Goal: Information Seeking & Learning: Learn about a topic

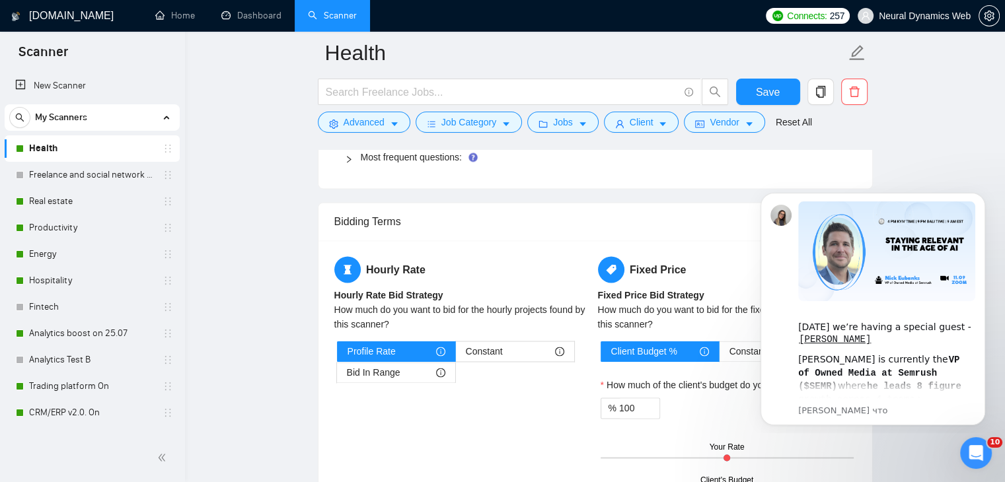
click at [266, 15] on link "Dashboard" at bounding box center [251, 15] width 60 height 11
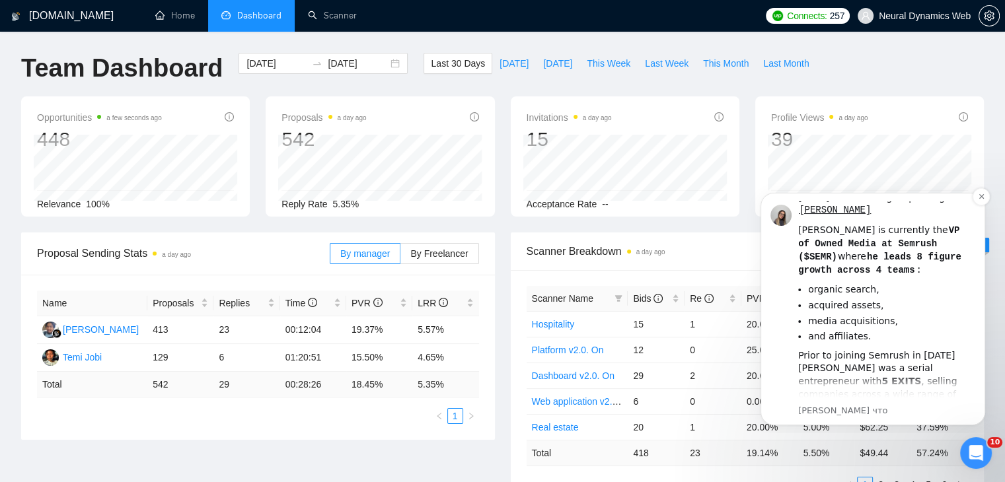
scroll to position [132, 0]
click at [923, 73] on div "Team Dashboard [DATE] [DATE] Last 30 Days [DATE] [DATE] This Week Last Week Thi…" at bounding box center [502, 75] width 978 height 44
click at [458, 254] on span "By Freelancer" at bounding box center [438, 253] width 57 height 11
click at [400, 257] on input "By Freelancer" at bounding box center [400, 257] width 0 height 0
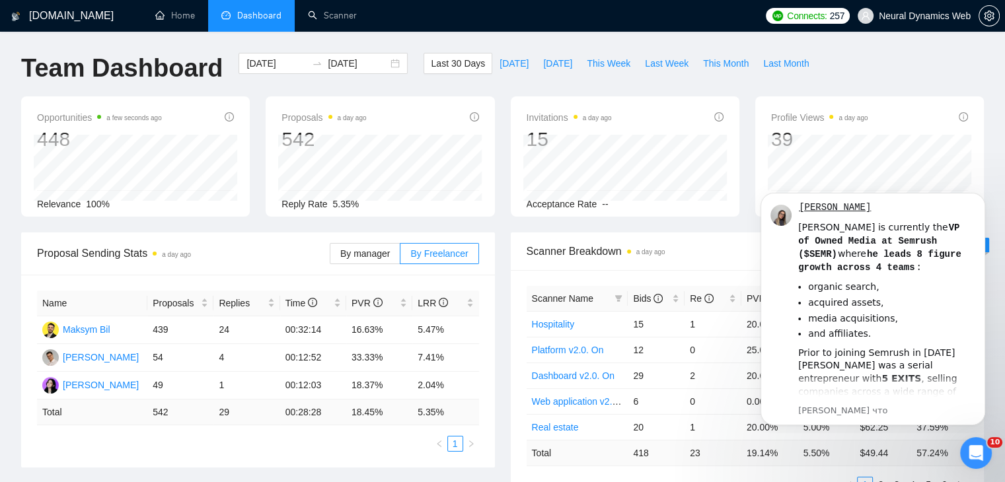
drag, startPoint x: 974, startPoint y: 200, endPoint x: 977, endPoint y: 283, distance: 83.3
click at [977, 199] on button "Dismiss notification" at bounding box center [981, 197] width 14 height 14
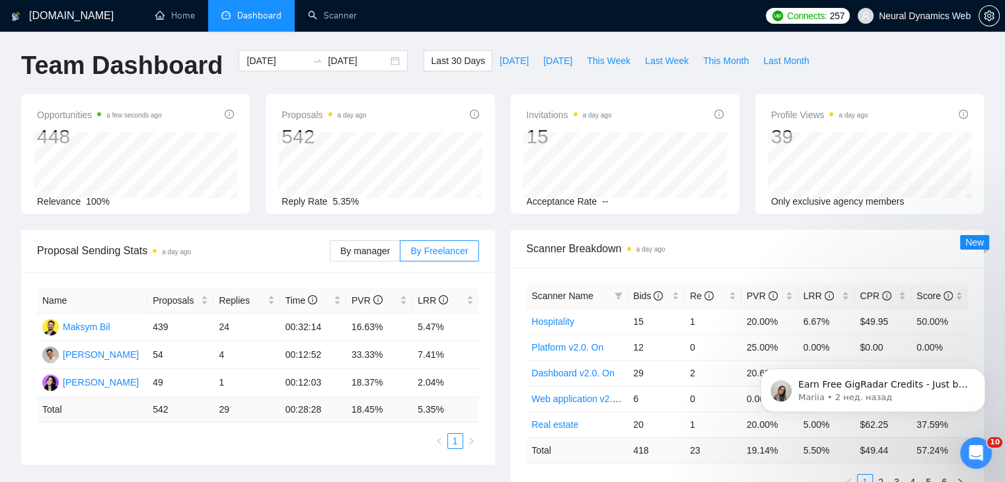
scroll to position [0, 0]
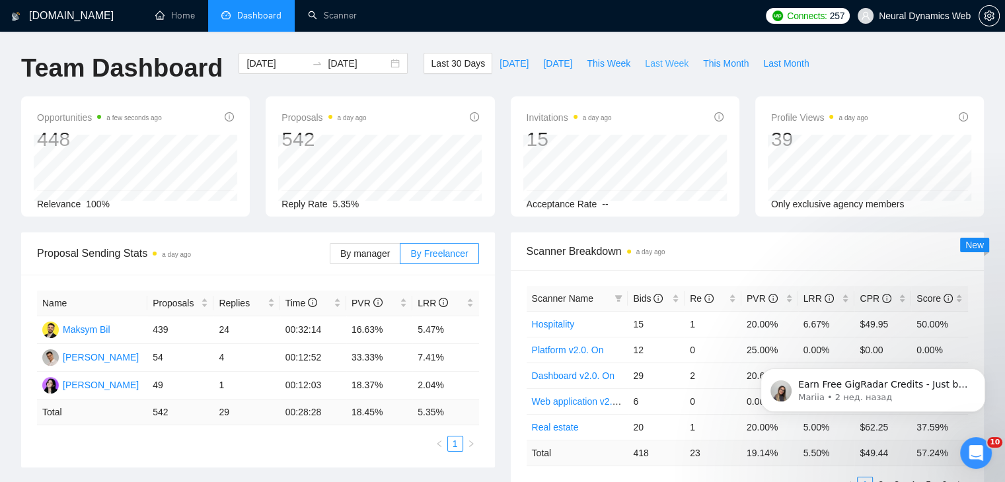
click at [649, 61] on span "Last Week" at bounding box center [667, 63] width 44 height 15
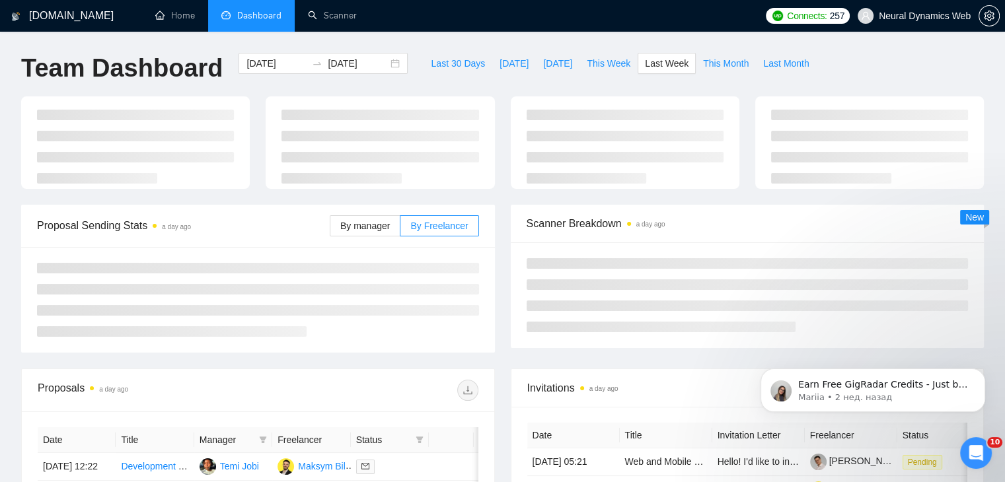
type input "[DATE]"
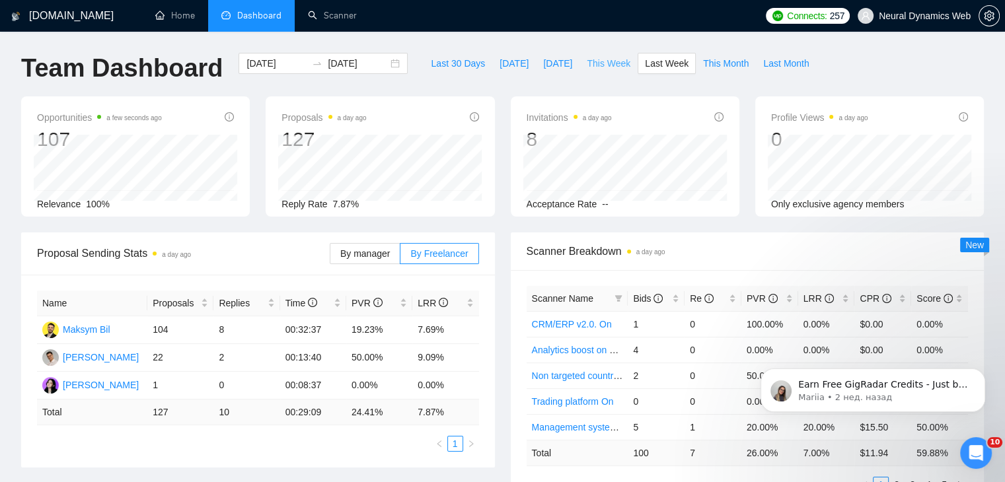
drag, startPoint x: 602, startPoint y: 66, endPoint x: 458, endPoint y: 254, distance: 237.0
click at [602, 67] on span "This Week" at bounding box center [609, 63] width 44 height 15
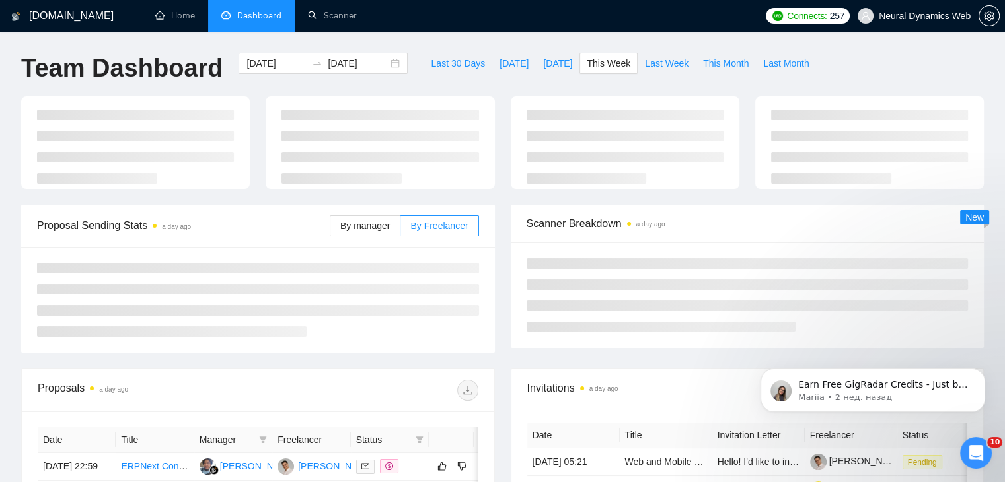
type input "[DATE]"
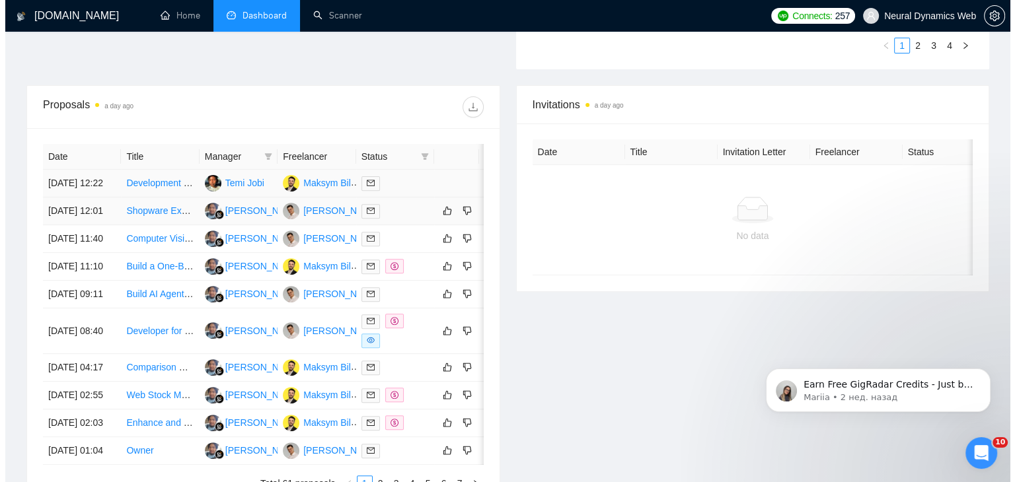
scroll to position [439, 0]
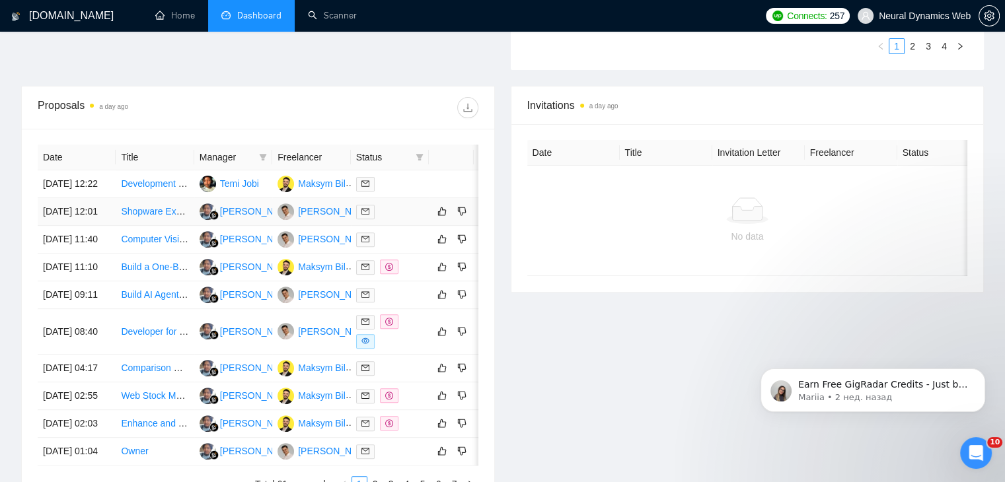
click at [143, 226] on td "Shopware Expert Needed for B2B Price Hiding and Quote Downloads" at bounding box center [155, 212] width 78 height 28
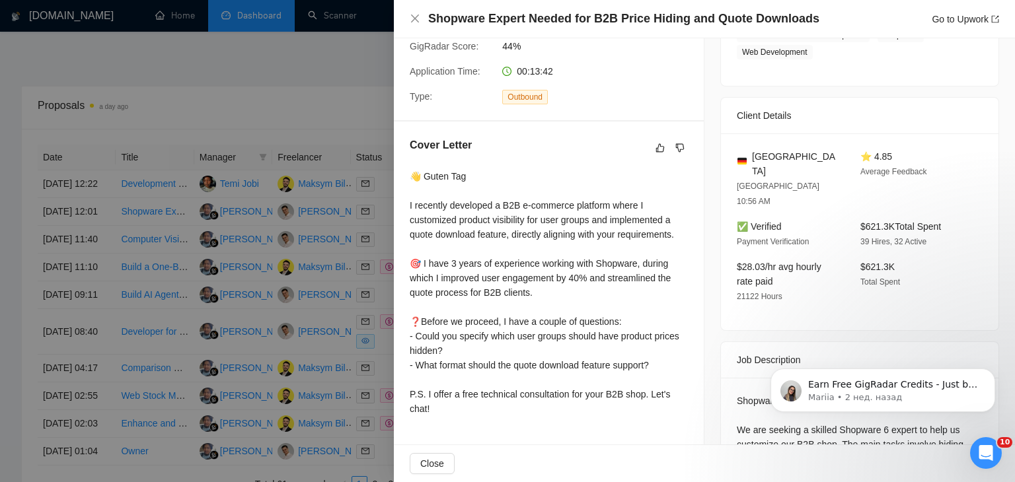
scroll to position [264, 0]
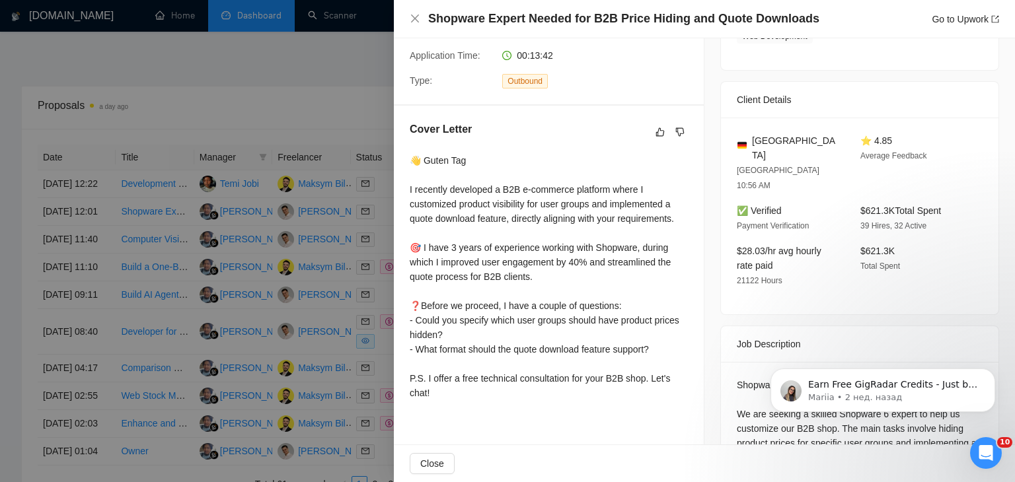
click at [174, 268] on div at bounding box center [507, 241] width 1015 height 482
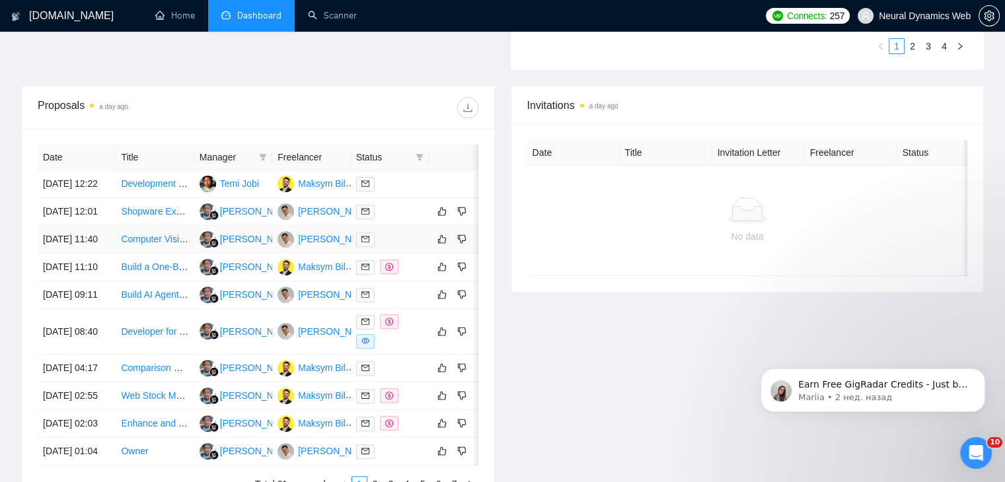
click at [135, 254] on td "Computer Vision Engineer for Action Recognition System" at bounding box center [155, 240] width 78 height 28
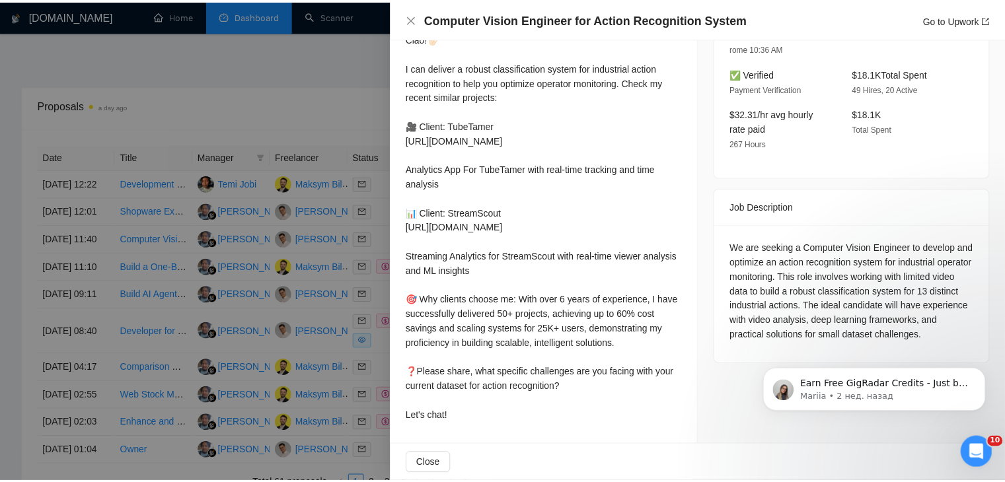
scroll to position [416, 0]
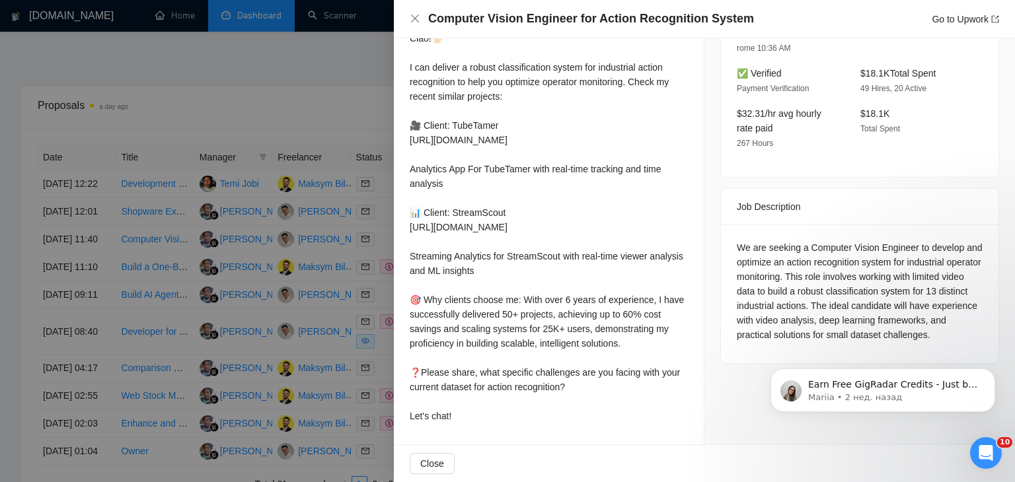
click at [310, 255] on div at bounding box center [507, 241] width 1015 height 482
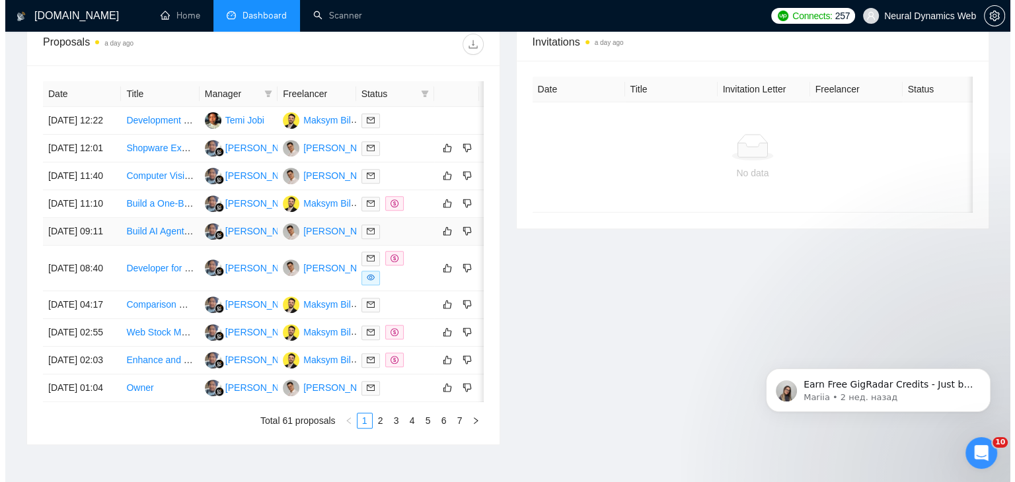
scroll to position [505, 0]
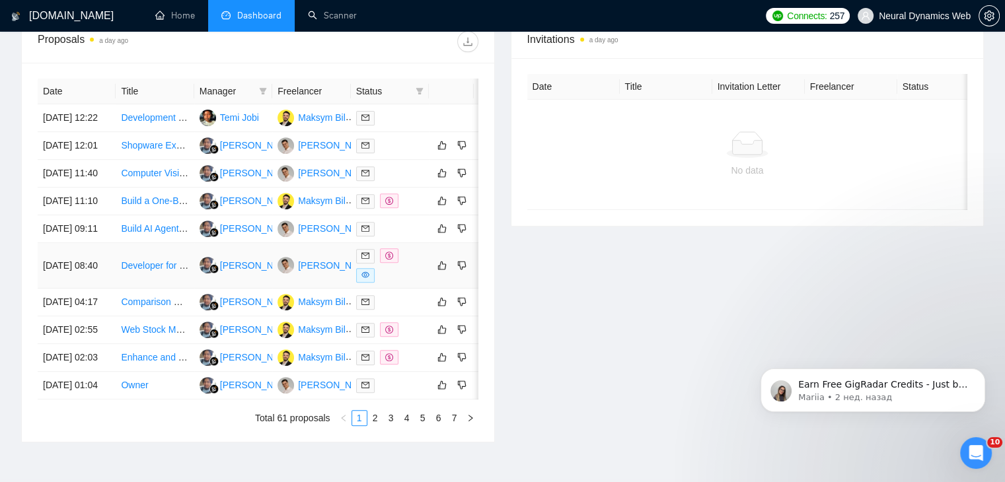
click at [153, 289] on td "Developer for Livestream Donation Platform MVP" at bounding box center [155, 266] width 78 height 46
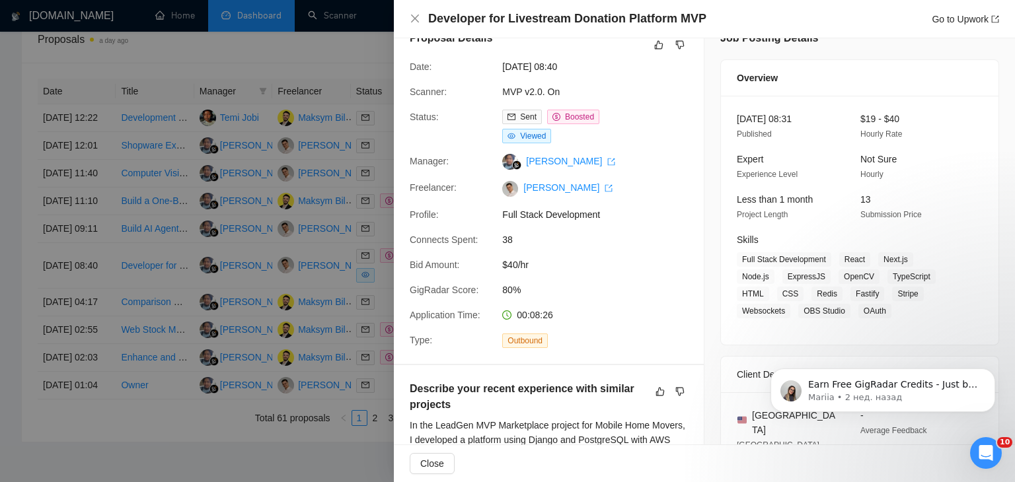
scroll to position [21, 0]
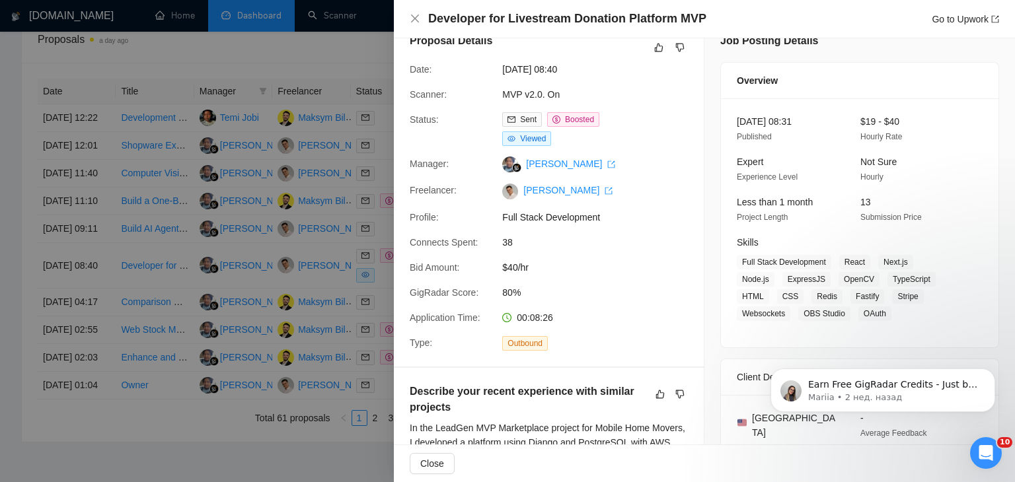
click at [318, 240] on div at bounding box center [507, 241] width 1015 height 482
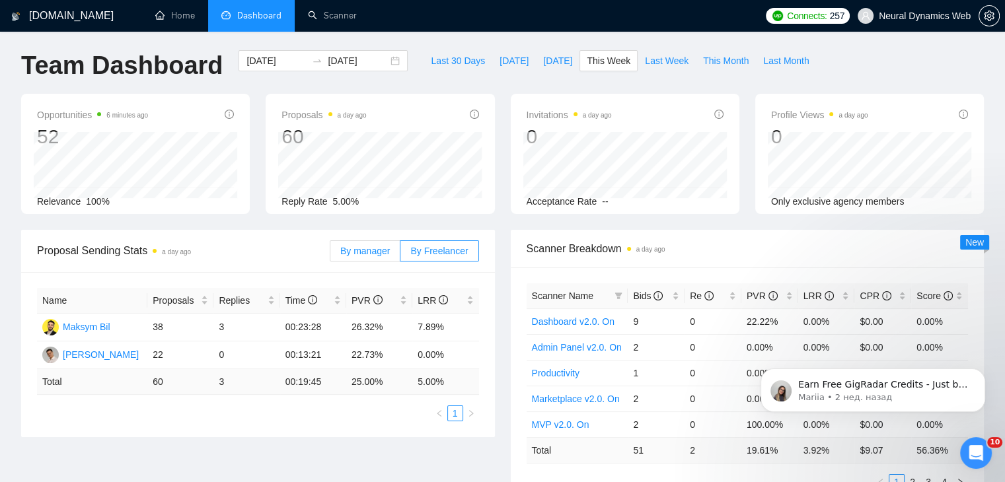
scroll to position [0, 0]
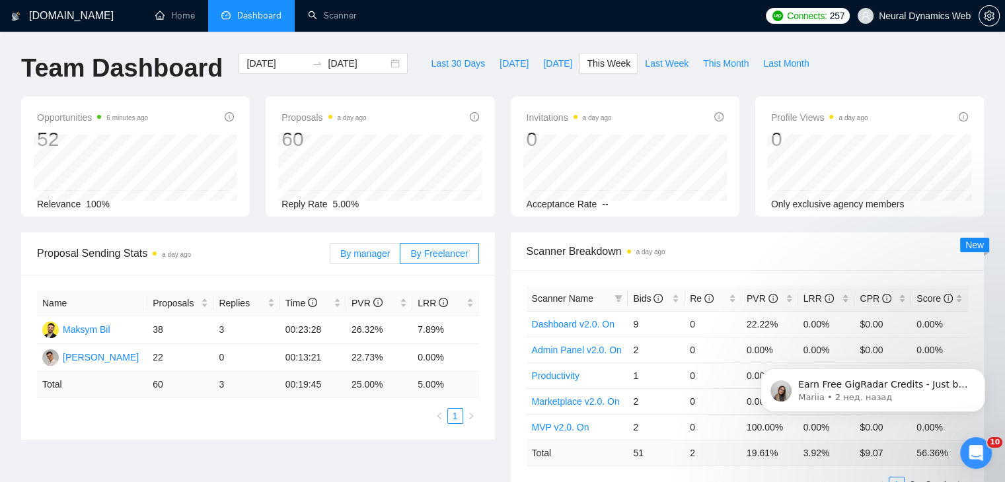
drag, startPoint x: 387, startPoint y: 264, endPoint x: 389, endPoint y: 254, distance: 10.1
click at [388, 262] on div "By manager By Freelancer" at bounding box center [404, 254] width 149 height 42
click at [388, 254] on span "By manager" at bounding box center [365, 253] width 50 height 11
click at [330, 257] on input "By manager" at bounding box center [330, 257] width 0 height 0
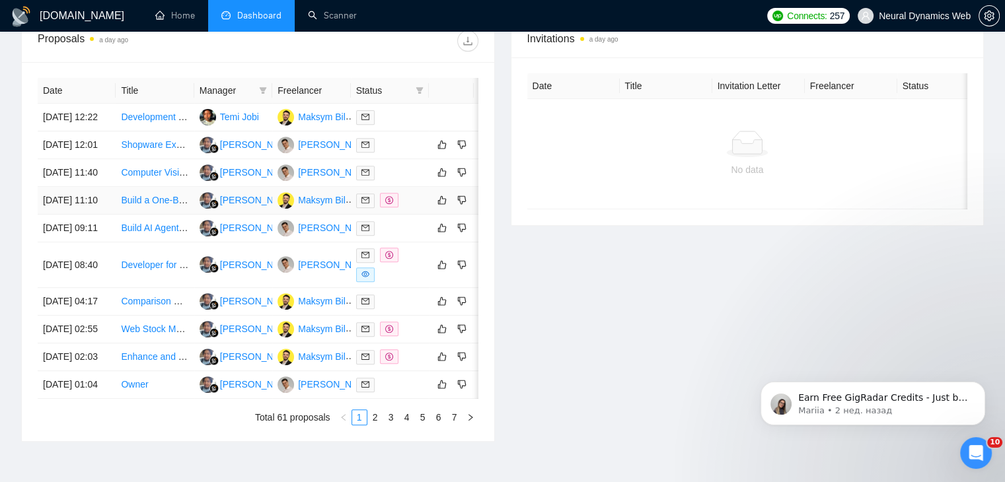
scroll to position [528, 0]
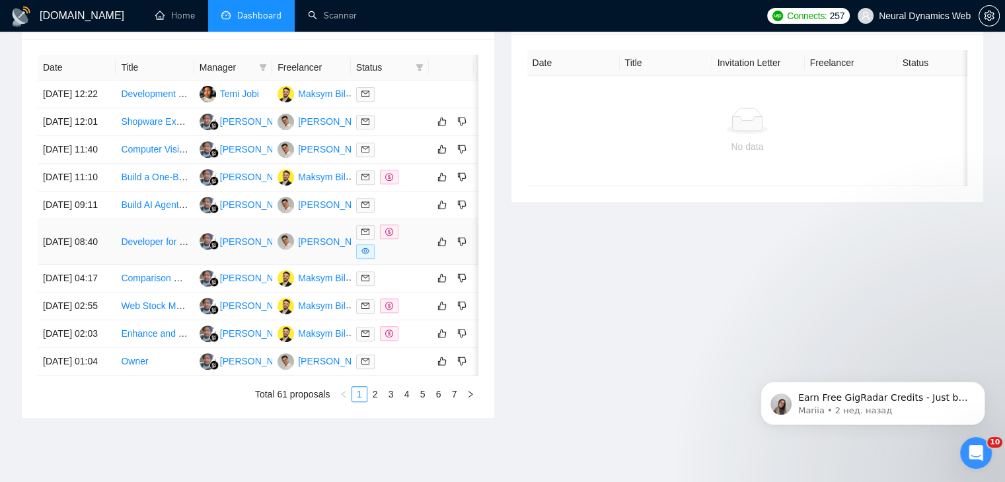
drag, startPoint x: 139, startPoint y: 310, endPoint x: 194, endPoint y: 311, distance: 54.8
click at [194, 265] on tr "10 Sep, 2025 08:40 Developer for Livestream Donation Platform MVP Adi Sumantra …" at bounding box center [269, 242] width 462 height 46
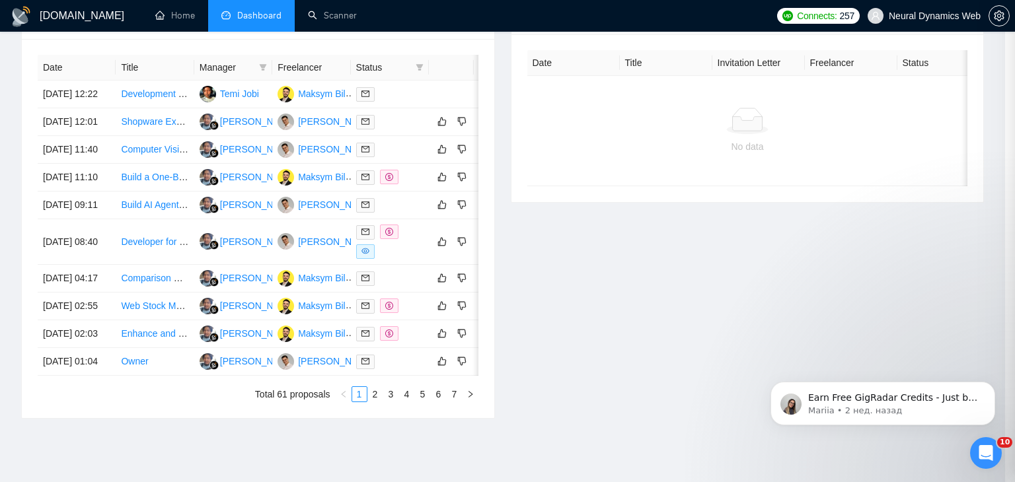
copy tr "Developer for Livestream Donation Platform MVP"
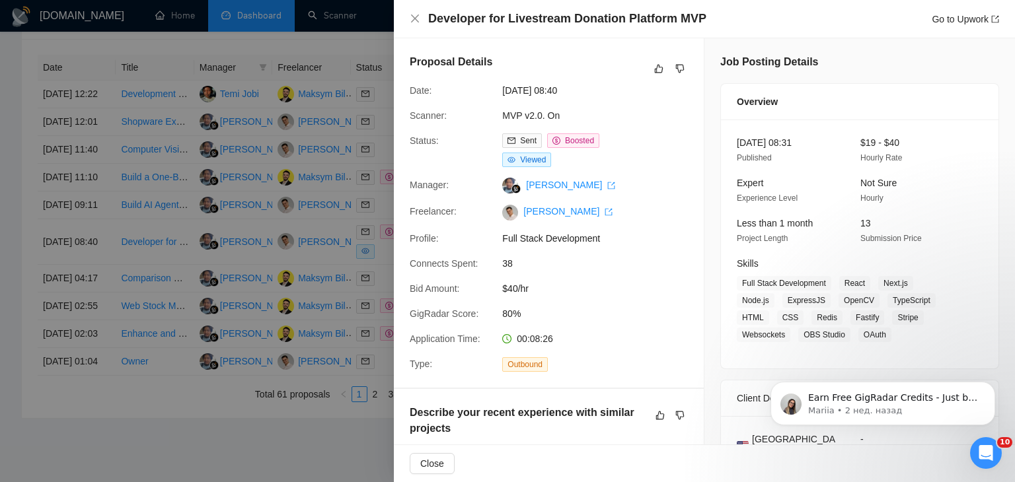
click at [343, 82] on div at bounding box center [507, 241] width 1015 height 482
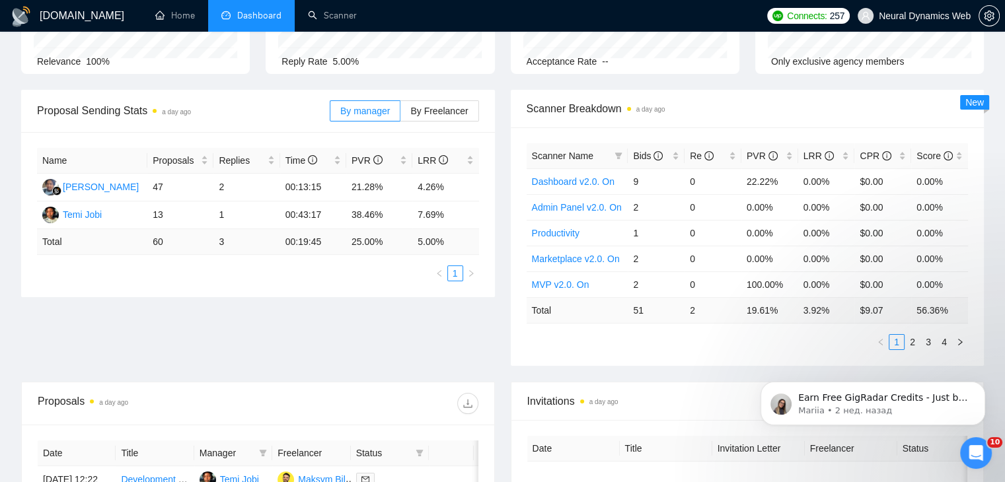
scroll to position [0, 0]
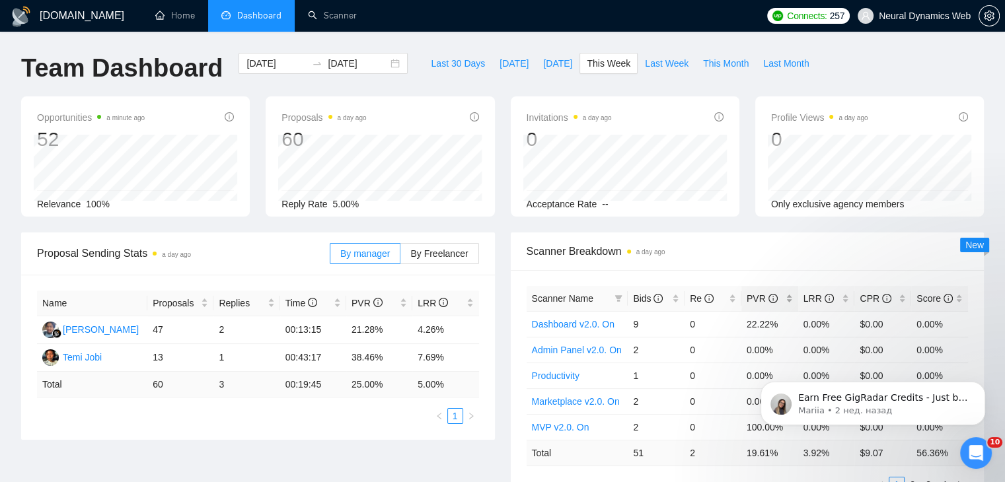
click at [785, 297] on div "PVR" at bounding box center [769, 298] width 46 height 15
click at [452, 65] on span "Last 30 Days" at bounding box center [458, 63] width 54 height 15
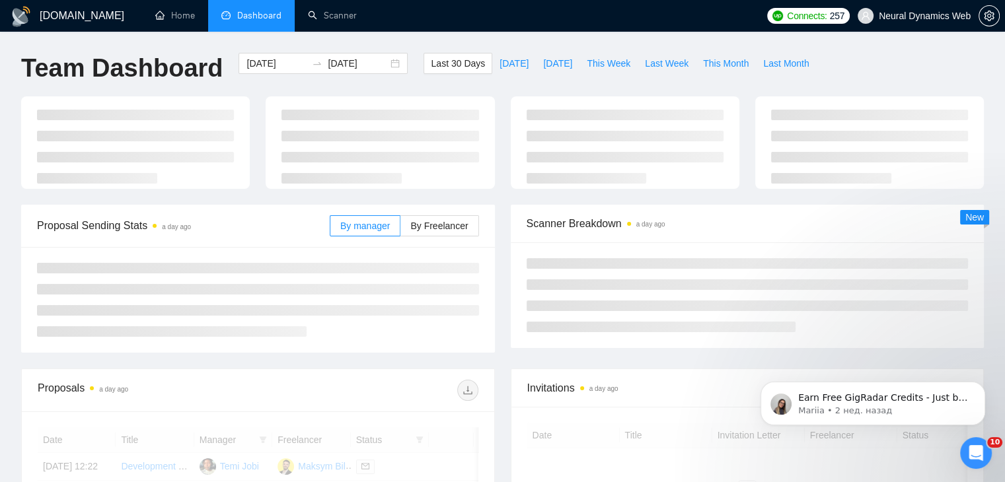
type input "[DATE]"
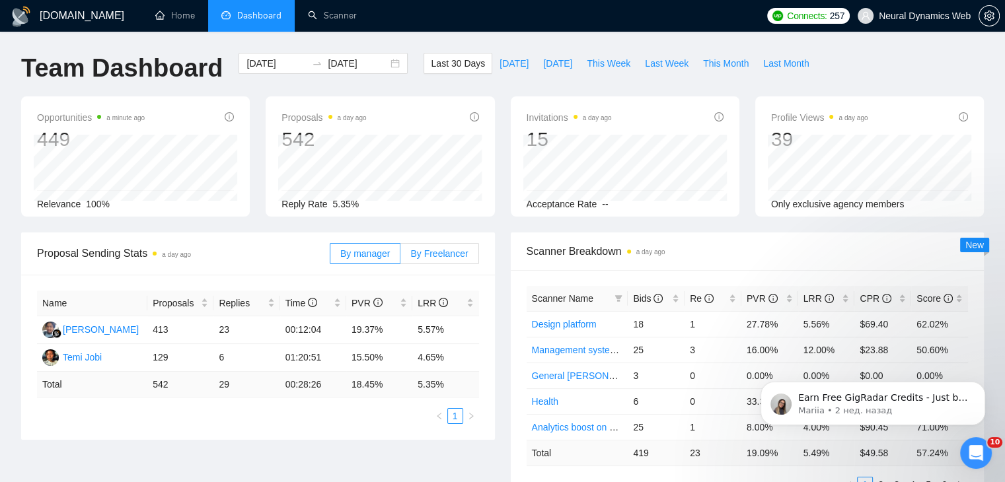
click at [437, 243] on label "By Freelancer" at bounding box center [439, 253] width 78 height 21
click at [400, 257] on input "By Freelancer" at bounding box center [400, 257] width 0 height 0
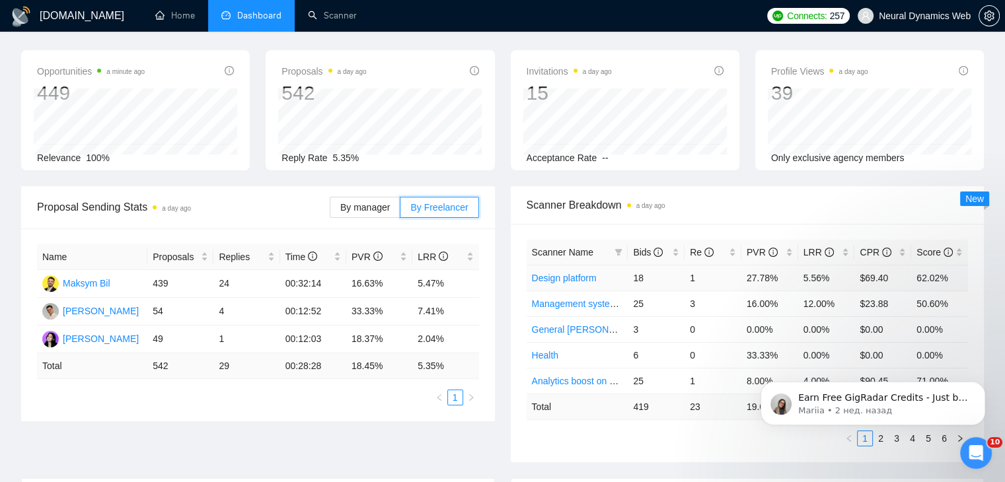
scroll to position [66, 0]
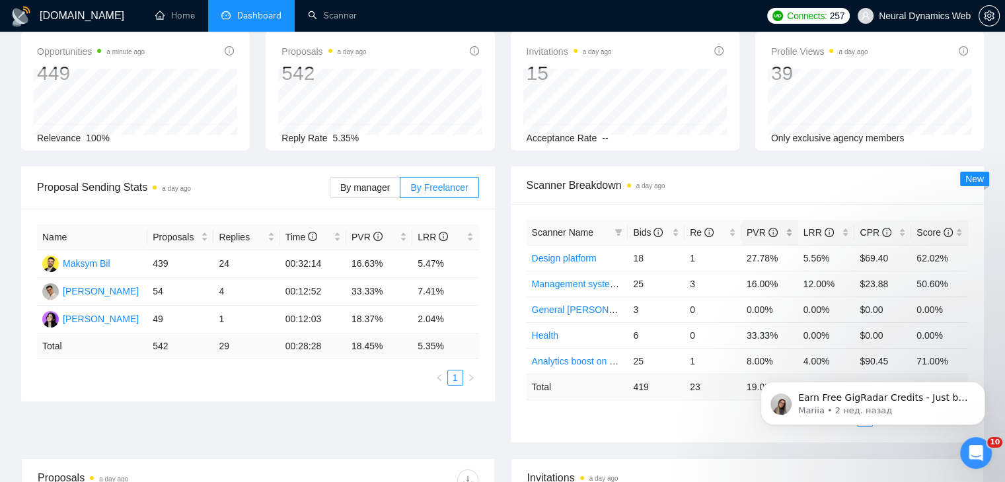
click at [784, 232] on div "PVR" at bounding box center [769, 232] width 46 height 15
click at [846, 233] on div "LRR" at bounding box center [826, 232] width 46 height 15
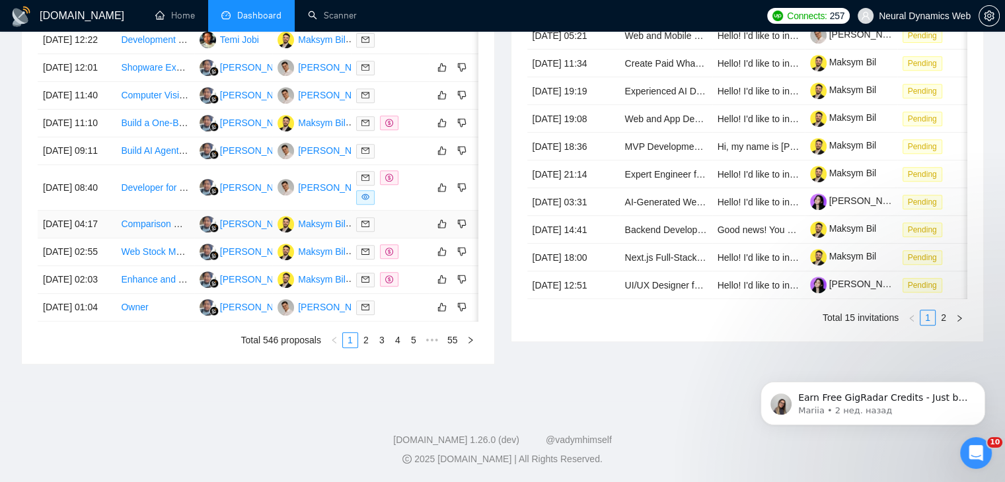
scroll to position [703, 0]
click at [367, 339] on link "2" at bounding box center [366, 340] width 15 height 15
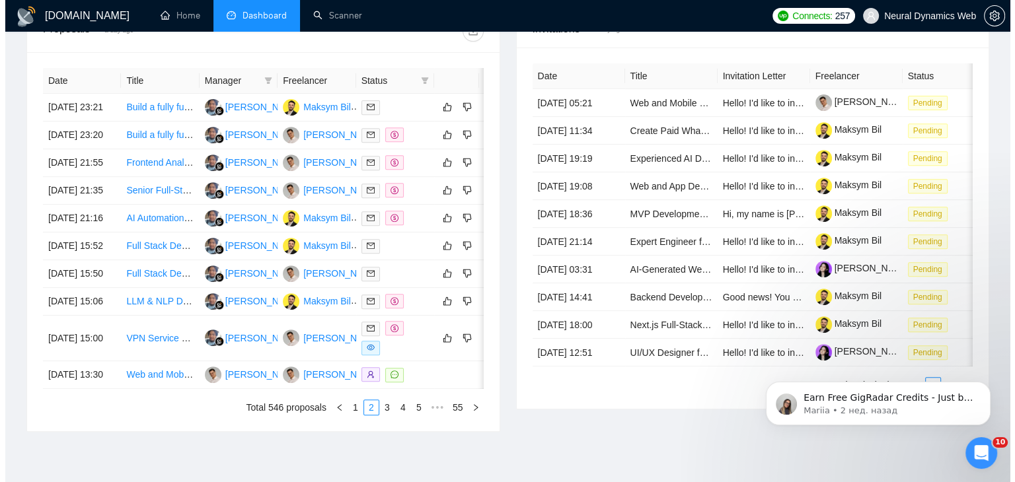
scroll to position [637, 0]
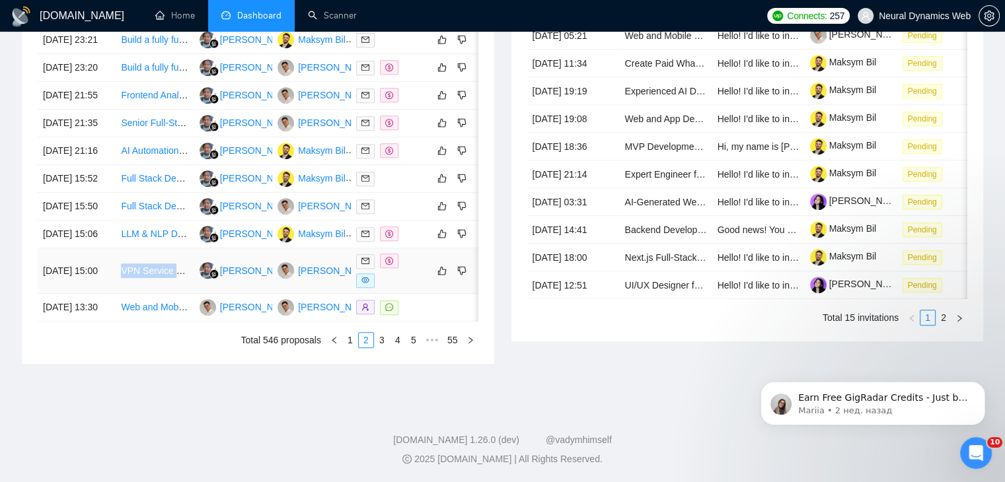
drag, startPoint x: 115, startPoint y: 312, endPoint x: 193, endPoint y: 316, distance: 78.0
click at [193, 294] on tr "09 Sep, 2025 15:00 VPN Service Backend Developer - Server Infrastructure & Impl…" at bounding box center [269, 271] width 462 height 46
copy tr "15:00 VPN Service Back"
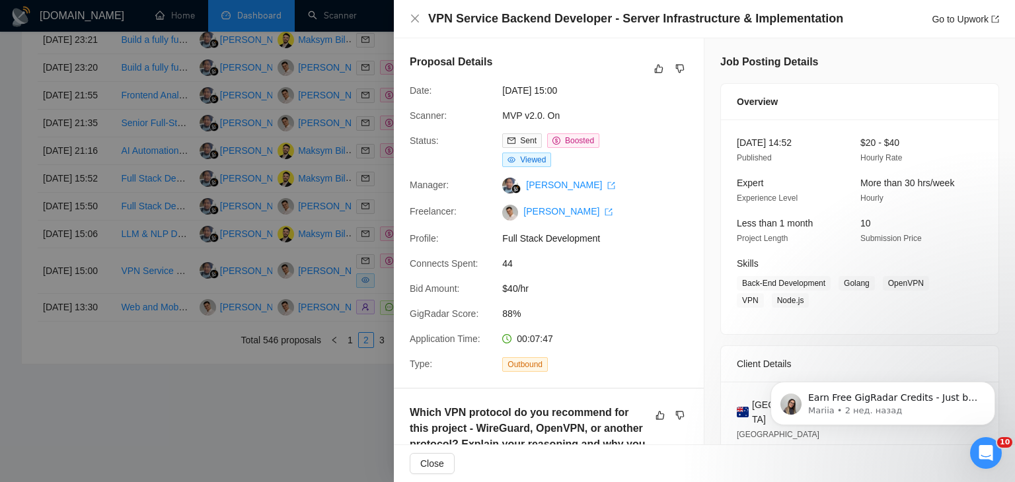
click at [242, 424] on div at bounding box center [507, 241] width 1015 height 482
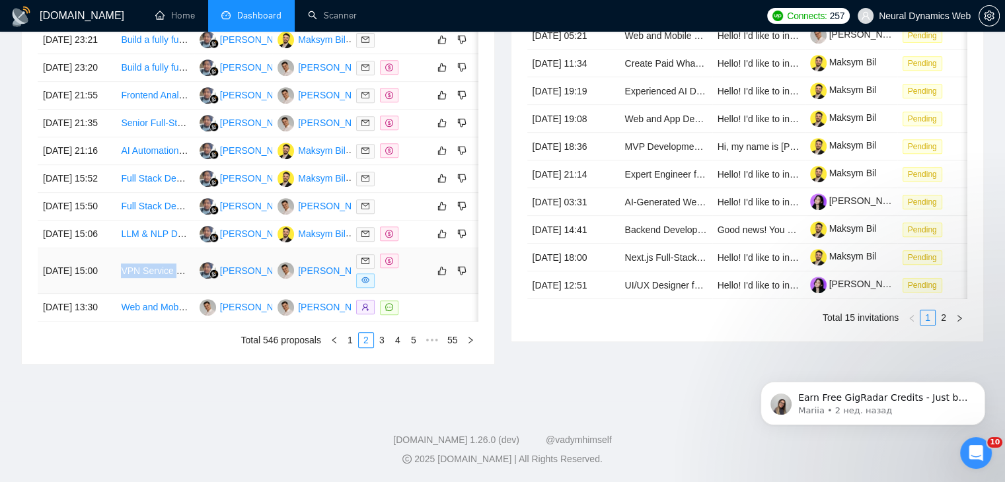
drag, startPoint x: 119, startPoint y: 312, endPoint x: 192, endPoint y: 323, distance: 73.4
click at [192, 294] on td "VPN Service Backend Developer - Server Infrastructure & Implementation" at bounding box center [155, 271] width 78 height 46
copy link "VPN Service Back"
